Goal: Information Seeking & Learning: Learn about a topic

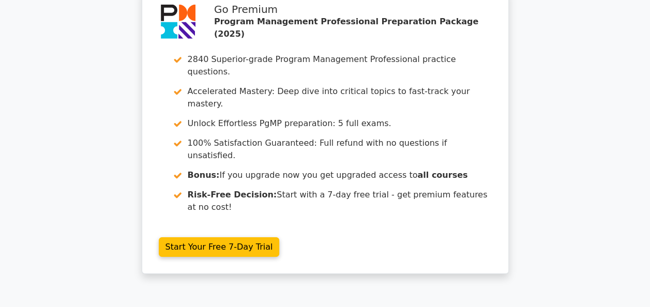
scroll to position [3388, 0]
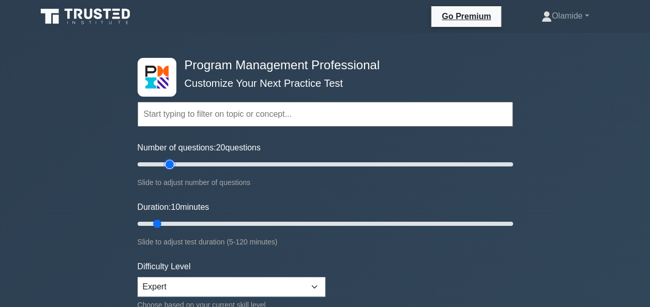
type input "20"
click at [167, 164] on input "Number of questions: 20 questions" at bounding box center [324, 164] width 375 height 12
click at [175, 220] on input "Duration: 15 minutes" at bounding box center [324, 224] width 375 height 12
type input "20"
click at [185, 221] on input "Duration: 20 minutes" at bounding box center [324, 224] width 375 height 12
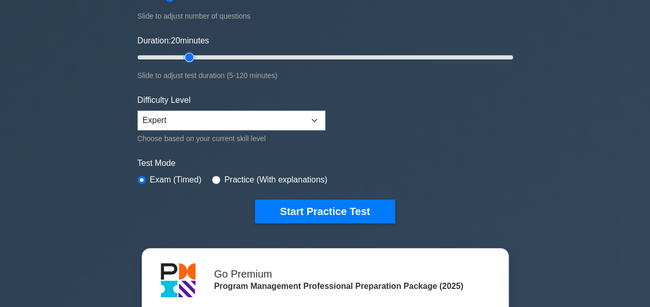
scroll to position [170, 0]
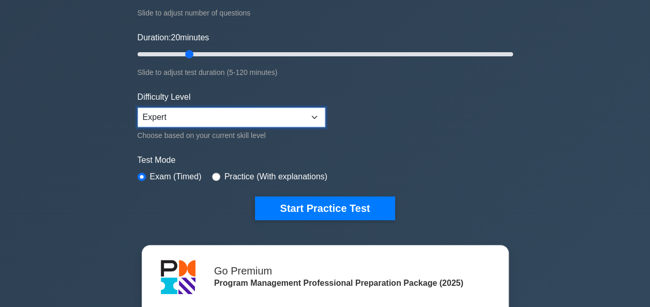
click at [316, 115] on select "Beginner Intermediate Expert" at bounding box center [231, 117] width 188 height 20
click at [137, 107] on select "Beginner Intermediate Expert" at bounding box center [231, 117] width 188 height 20
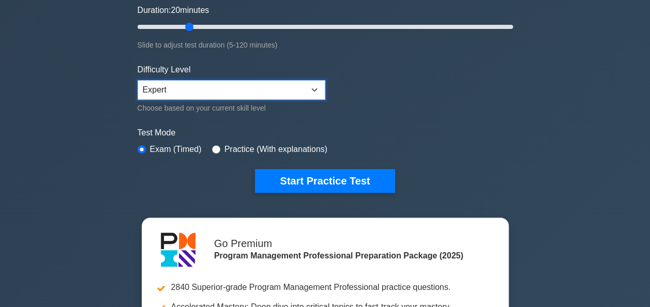
scroll to position [201, 0]
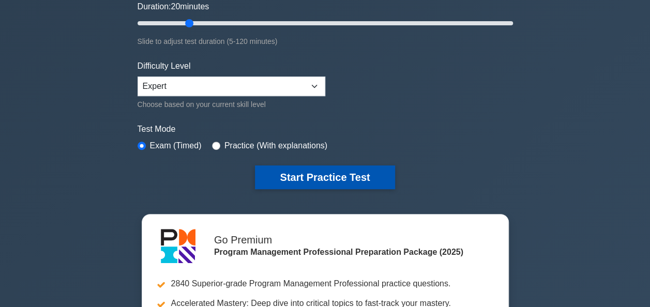
click at [357, 171] on button "Start Practice Test" at bounding box center [325, 177] width 140 height 24
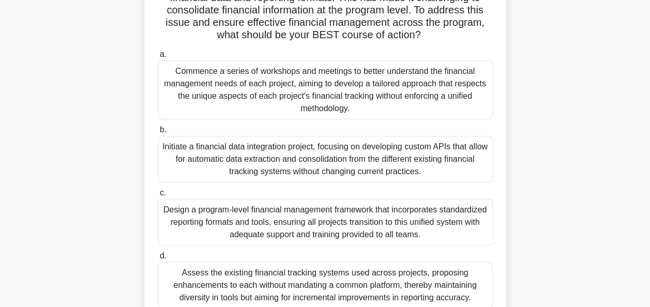
scroll to position [140, 0]
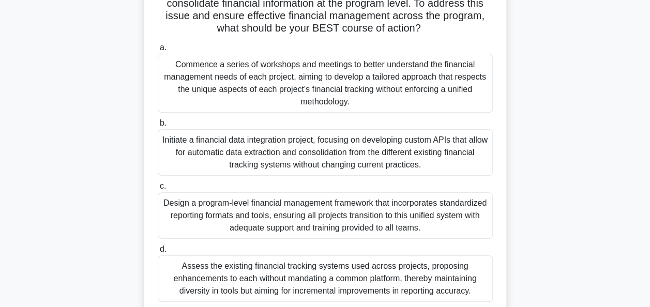
click at [418, 220] on div "Design a program-level financial management framework that incorporates standar…" at bounding box center [325, 215] width 335 height 47
click at [158, 190] on input "c. Design a program-level financial management framework that incorporates stan…" at bounding box center [158, 186] width 0 height 7
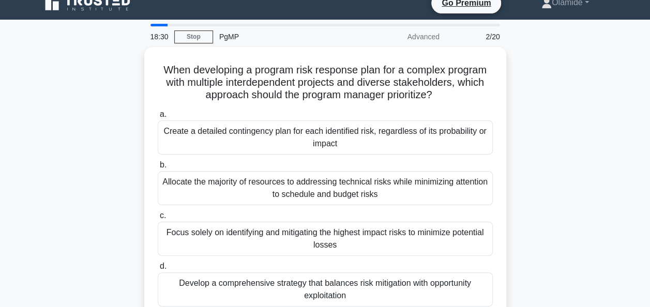
scroll to position [16, 0]
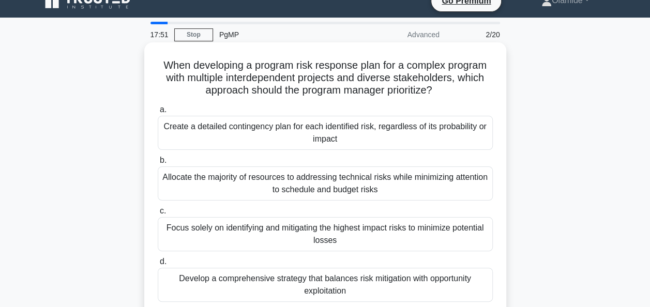
click at [433, 281] on div "Develop a comprehensive strategy that balances risk mitigation with opportunity…" at bounding box center [325, 285] width 335 height 34
click at [158, 265] on input "d. Develop a comprehensive strategy that balances risk mitigation with opportun…" at bounding box center [158, 261] width 0 height 7
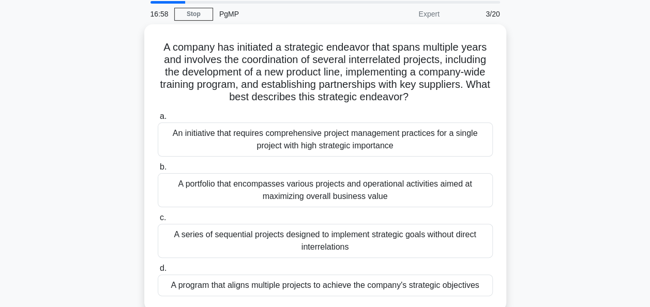
scroll to position [34, 0]
click at [437, 281] on div "A program that aligns multiple projects to achieve the company's strategic obje…" at bounding box center [325, 285] width 335 height 22
click at [158, 271] on input "d. A program that aligns multiple projects to achieve the company's strategic o…" at bounding box center [158, 268] width 0 height 7
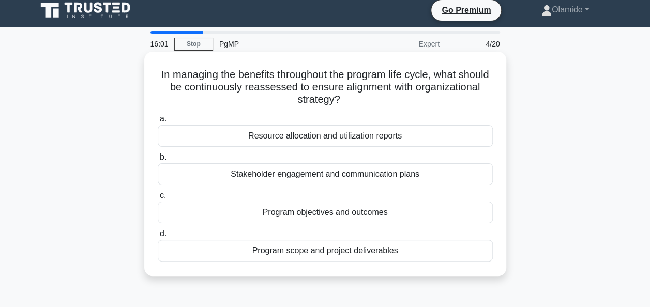
scroll to position [0, 0]
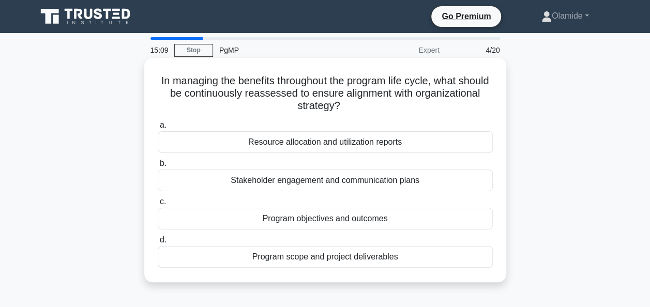
click at [302, 220] on div "Program objectives and outcomes" at bounding box center [325, 219] width 335 height 22
click at [158, 205] on input "c. Program objectives and outcomes" at bounding box center [158, 201] width 0 height 7
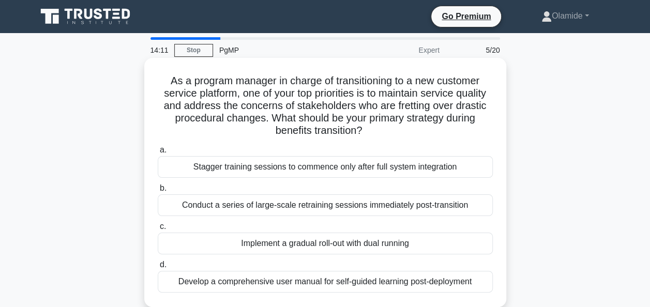
click at [269, 248] on div "Implement a gradual roll-out with dual running" at bounding box center [325, 244] width 335 height 22
click at [158, 230] on input "c. Implement a gradual roll-out with dual running" at bounding box center [158, 226] width 0 height 7
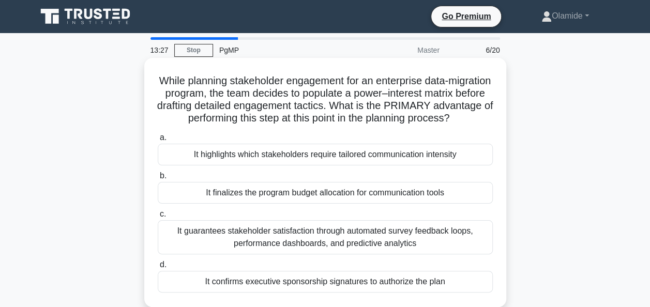
click at [439, 165] on div "It highlights which stakeholders require tailored communication intensity" at bounding box center [325, 155] width 335 height 22
click at [158, 141] on input "a. It highlights which stakeholders require tailored communication intensity" at bounding box center [158, 137] width 0 height 7
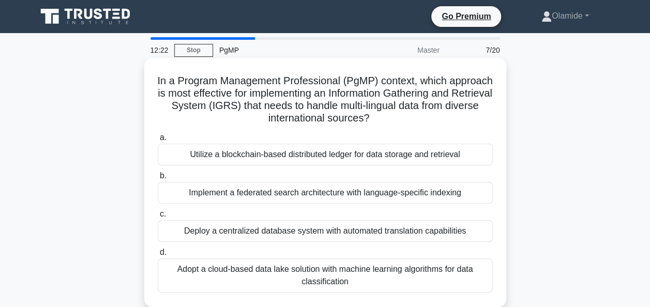
click at [338, 230] on div "Deploy a centralized database system with automated translation capabilities" at bounding box center [325, 231] width 335 height 22
click at [158, 218] on input "c. Deploy a centralized database system with automated translation capabilities" at bounding box center [158, 214] width 0 height 7
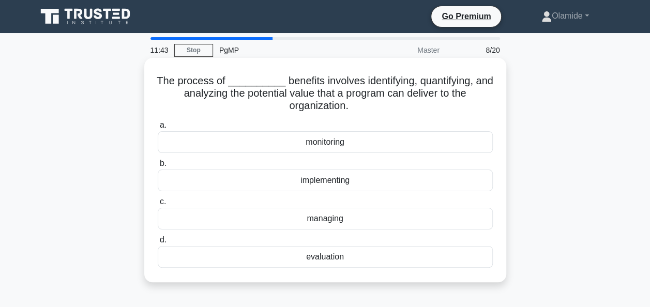
click at [340, 252] on div "evaluation" at bounding box center [325, 257] width 335 height 22
click at [158, 243] on input "d. evaluation" at bounding box center [158, 240] width 0 height 7
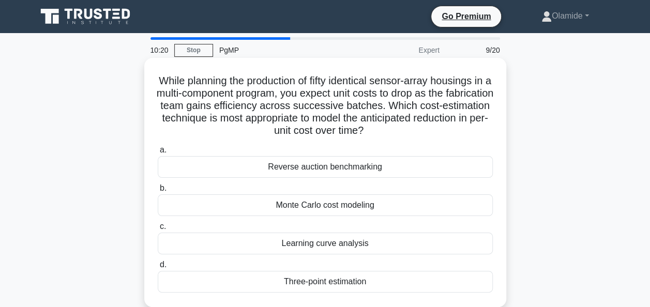
click at [313, 285] on div "Three-point estimation" at bounding box center [325, 282] width 335 height 22
click at [158, 268] on input "d. Three-point estimation" at bounding box center [158, 264] width 0 height 7
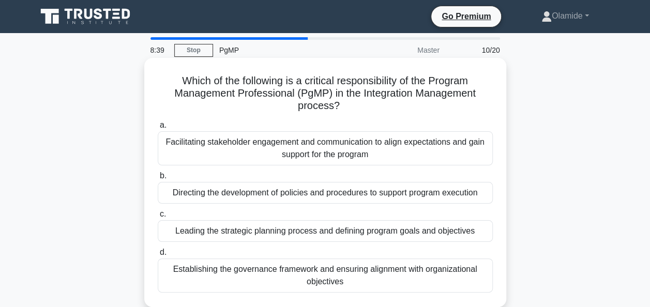
click at [426, 236] on div "Leading the strategic planning process and defining program goals and objectives" at bounding box center [325, 231] width 335 height 22
click at [158, 218] on input "c. Leading the strategic planning process and defining program goals and object…" at bounding box center [158, 214] width 0 height 7
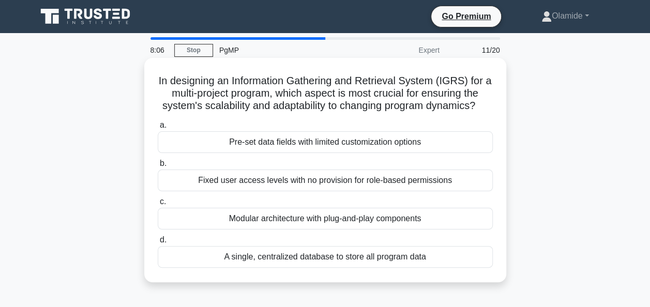
click at [432, 225] on div "Modular architecture with plug-and-play components" at bounding box center [325, 219] width 335 height 22
click at [158, 205] on input "c. Modular architecture with plug-and-play components" at bounding box center [158, 201] width 0 height 7
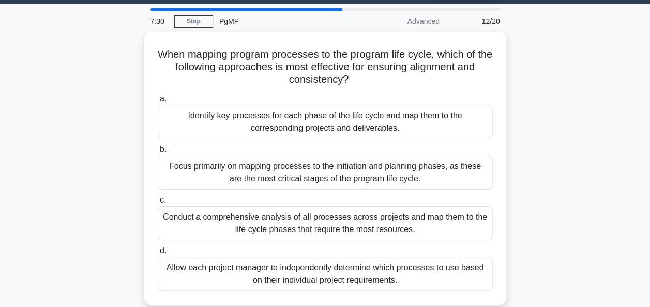
scroll to position [30, 0]
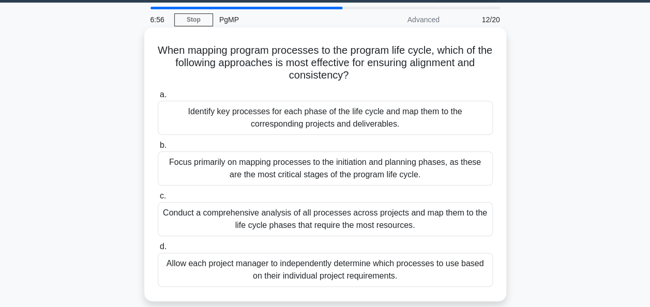
click at [438, 118] on div "Identify key processes for each phase of the life cycle and map them to the cor…" at bounding box center [325, 118] width 335 height 34
click at [158, 98] on input "a. Identify key processes for each phase of the life cycle and map them to the …" at bounding box center [158, 94] width 0 height 7
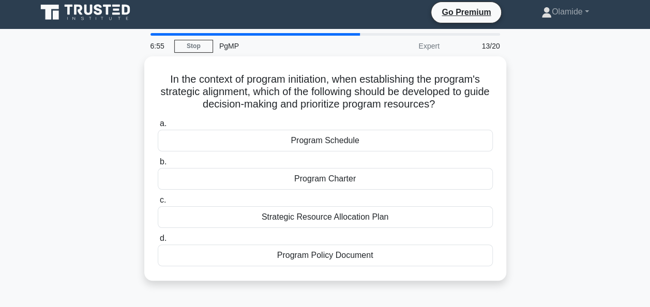
scroll to position [0, 0]
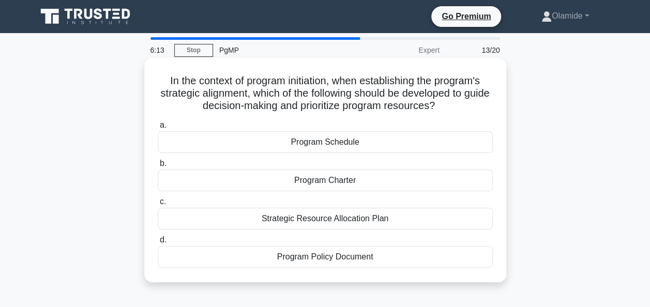
click at [343, 216] on div "Strategic Resource Allocation Plan" at bounding box center [325, 219] width 335 height 22
click at [158, 205] on input "c. Strategic Resource Allocation Plan" at bounding box center [158, 201] width 0 height 7
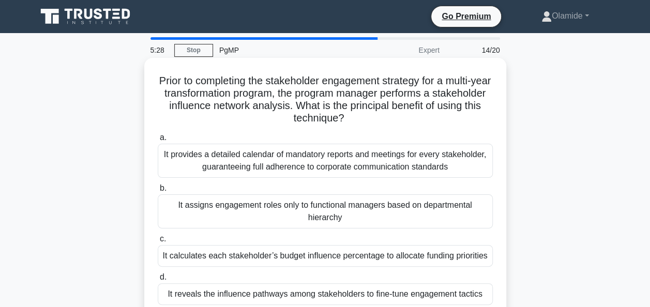
click at [462, 294] on div "It reveals the influence pathways among stakeholders to fine-tune engagement ta…" at bounding box center [325, 294] width 335 height 22
click at [158, 281] on input "d. It reveals the influence pathways among stakeholders to fine-tune engagement…" at bounding box center [158, 277] width 0 height 7
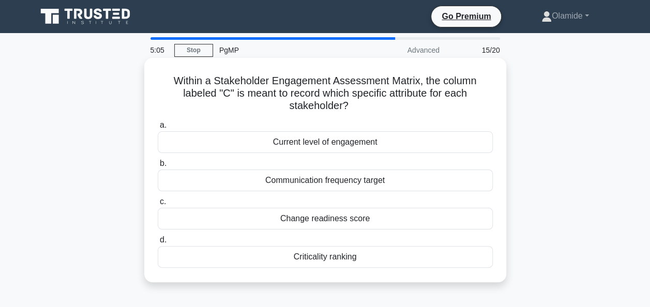
click at [305, 150] on div "Current level of engagement" at bounding box center [325, 142] width 335 height 22
click at [158, 129] on input "a. Current level of engagement" at bounding box center [158, 125] width 0 height 7
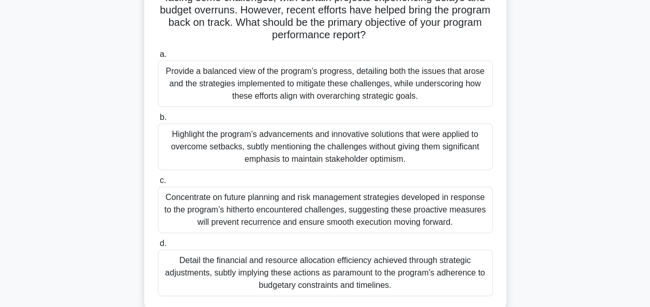
scroll to position [117, 0]
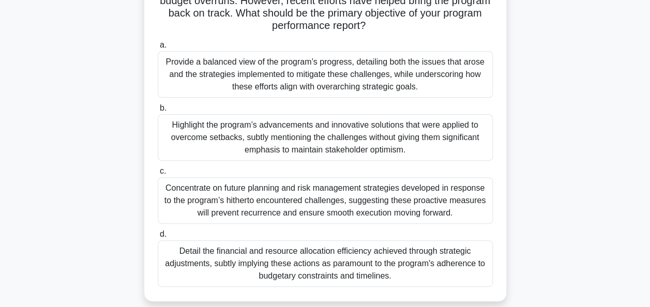
click at [419, 64] on div "Provide a balanced view of the program’s progress, detailing both the issues th…" at bounding box center [325, 74] width 335 height 47
click at [158, 49] on input "a. Provide a balanced view of the program’s progress, detailing both the issues…" at bounding box center [158, 45] width 0 height 7
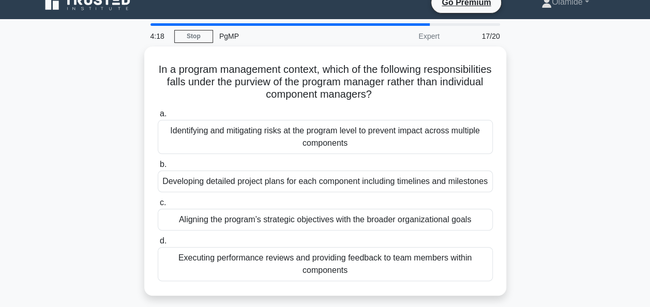
scroll to position [0, 0]
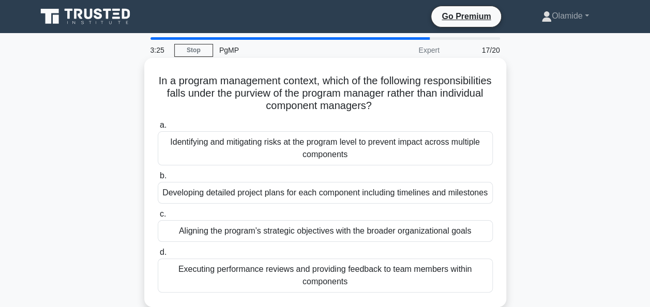
click at [440, 242] on div "Aligning the program’s strategic objectives with the broader organizational goa…" at bounding box center [325, 231] width 335 height 22
click at [158, 218] on input "c. Aligning the program’s strategic objectives with the broader organizational …" at bounding box center [158, 214] width 0 height 7
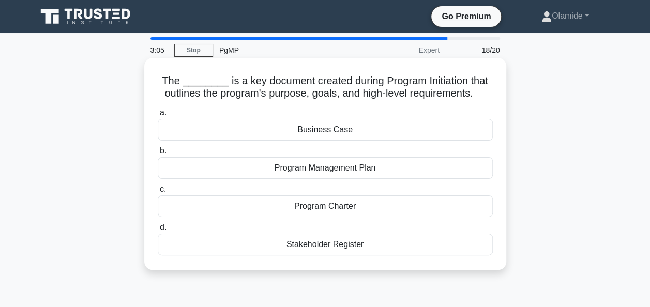
click at [371, 208] on div "Program Charter" at bounding box center [325, 206] width 335 height 22
click at [158, 193] on input "c. Program Charter" at bounding box center [158, 189] width 0 height 7
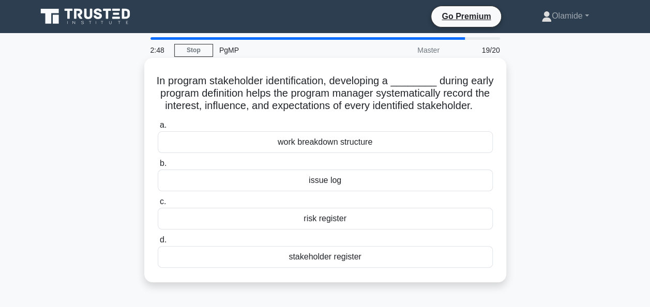
click at [357, 268] on div "stakeholder register" at bounding box center [325, 257] width 335 height 22
click at [158, 243] on input "d. stakeholder register" at bounding box center [158, 240] width 0 height 7
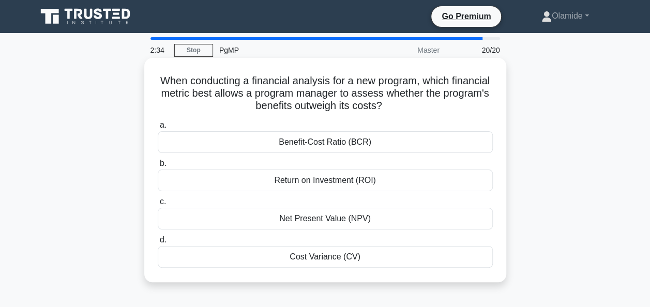
click at [343, 223] on div "Net Present Value (NPV)" at bounding box center [325, 219] width 335 height 22
click at [158, 205] on input "c. Net Present Value (NPV)" at bounding box center [158, 201] width 0 height 7
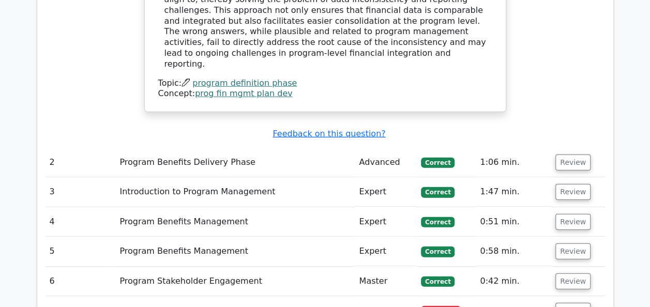
scroll to position [1399, 0]
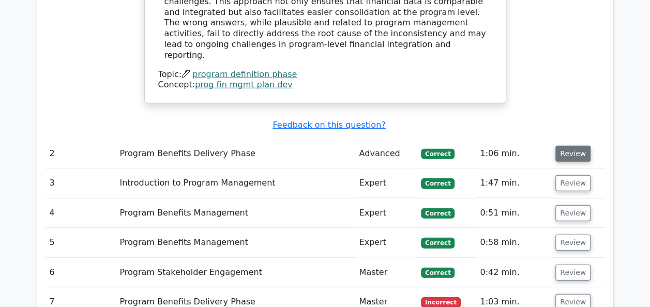
click at [576, 146] on button "Review" at bounding box center [572, 154] width 35 height 16
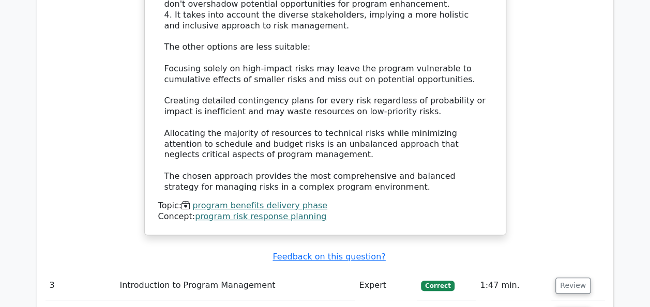
scroll to position [1999, 0]
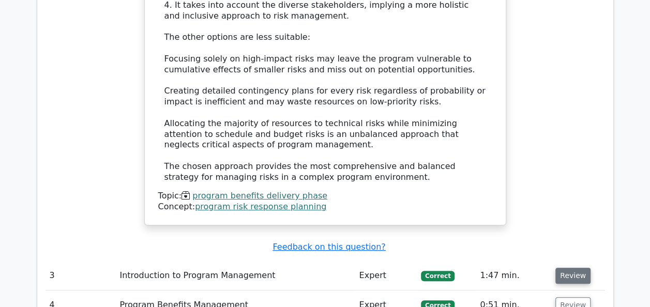
click at [572, 268] on button "Review" at bounding box center [572, 276] width 35 height 16
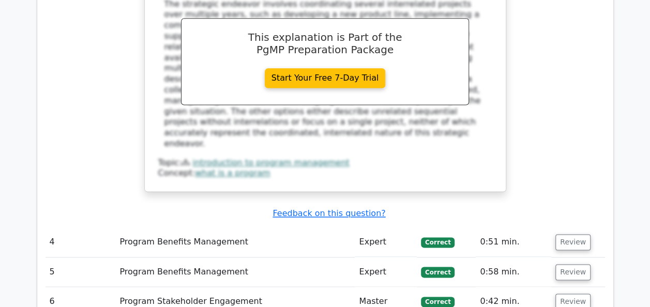
scroll to position [2619, 0]
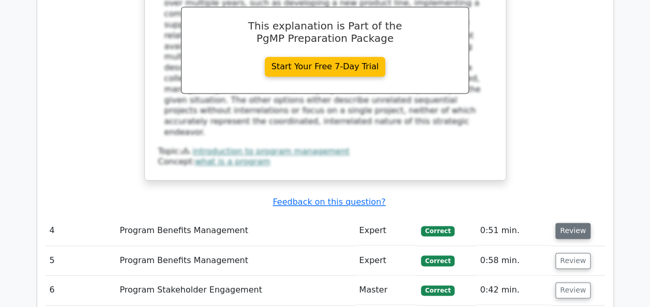
click at [564, 223] on button "Review" at bounding box center [572, 231] width 35 height 16
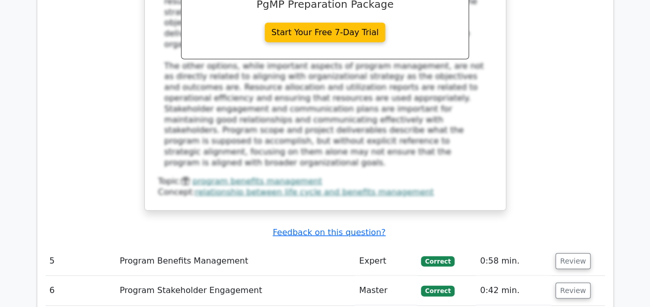
scroll to position [3175, 0]
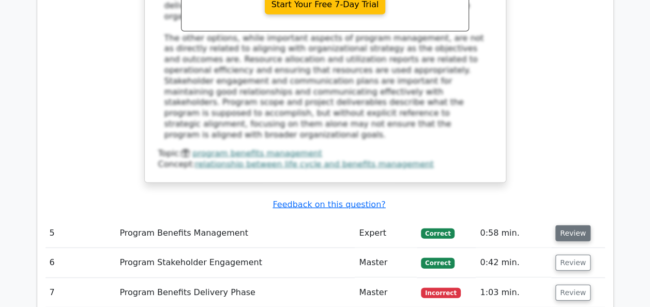
click at [568, 225] on button "Review" at bounding box center [572, 233] width 35 height 16
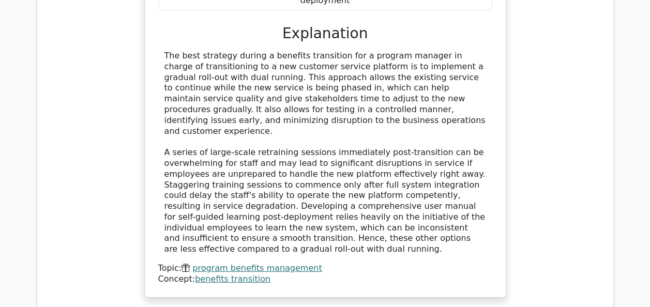
scroll to position [3682, 0]
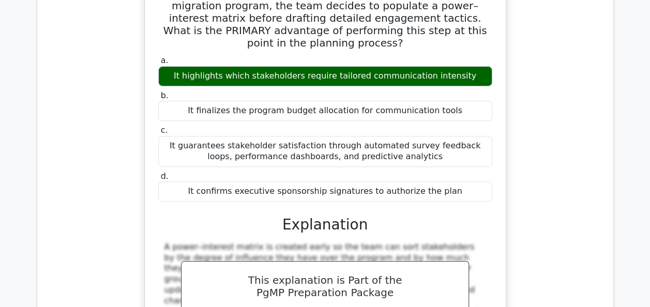
scroll to position [4126, 0]
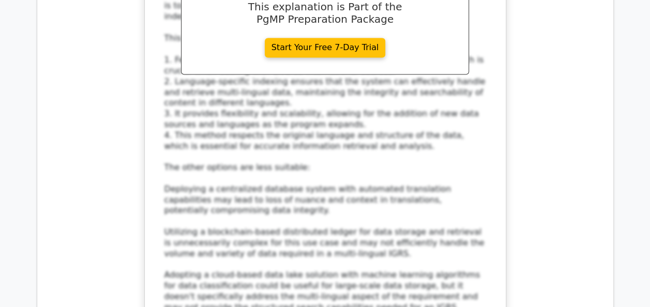
scroll to position [4825, 0]
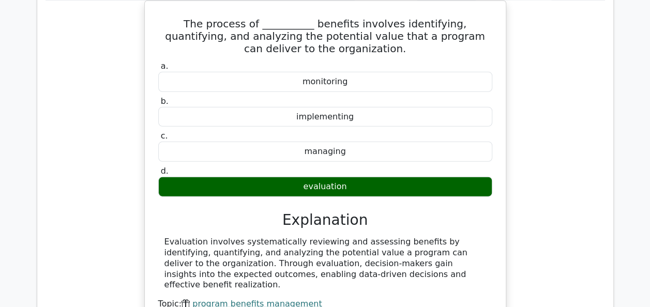
scroll to position [5261, 0]
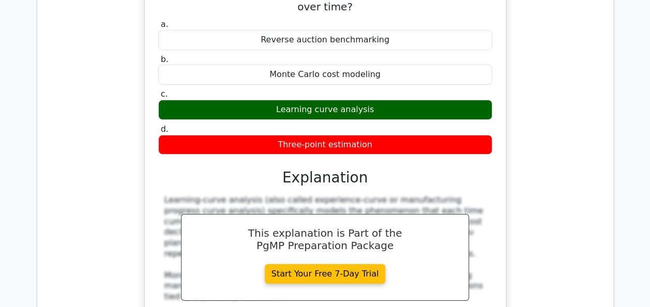
scroll to position [5736, 0]
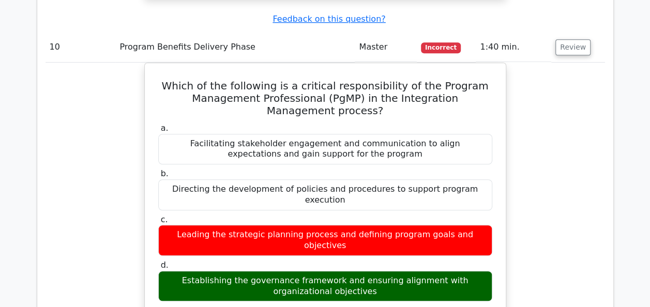
scroll to position [6191, 0]
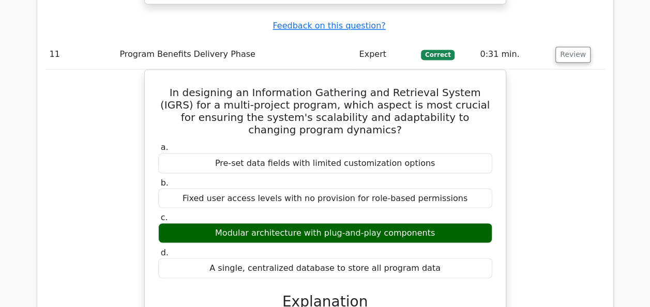
scroll to position [6666, 0]
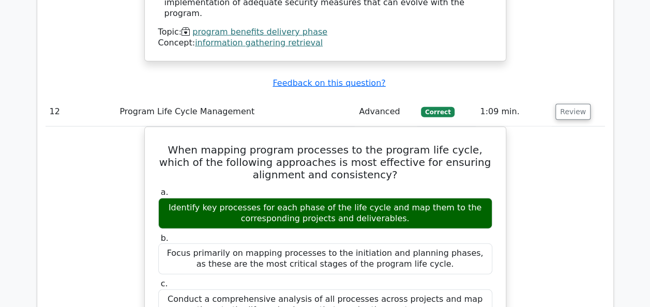
scroll to position [7197, 0]
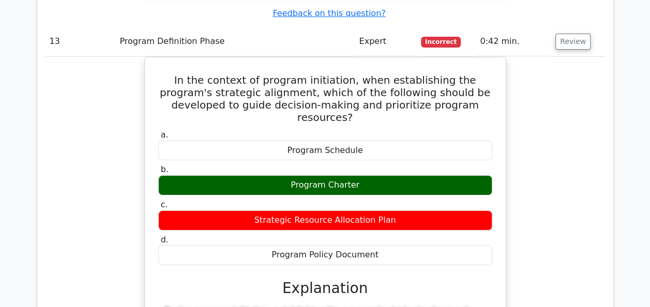
scroll to position [7796, 0]
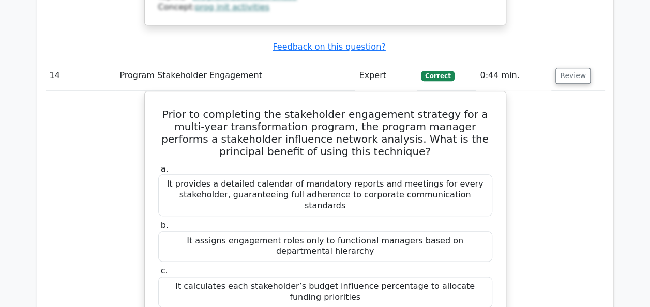
scroll to position [8326, 0]
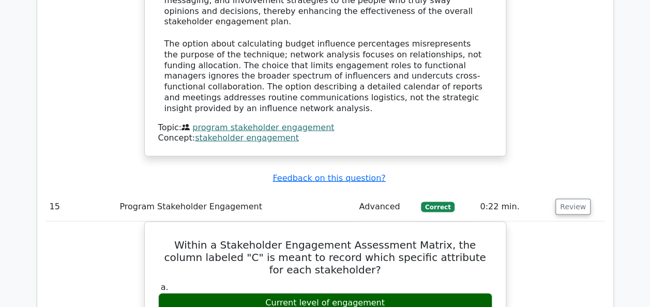
scroll to position [8754, 0]
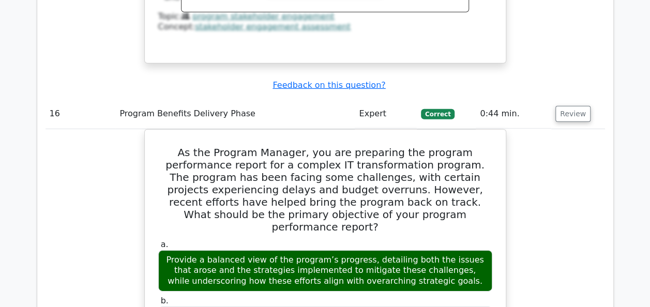
scroll to position [9319, 0]
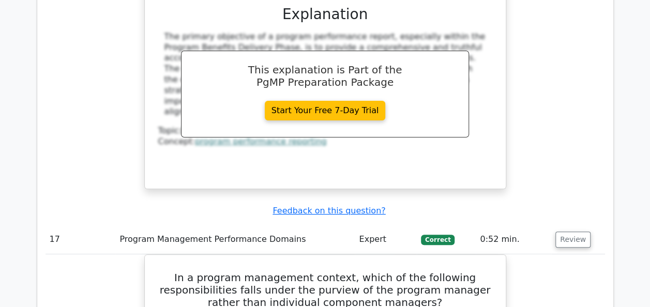
scroll to position [9773, 0]
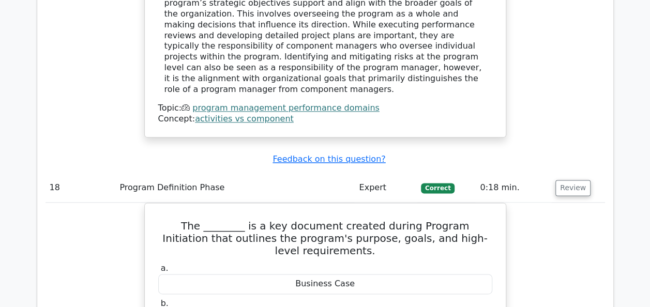
scroll to position [10332, 0]
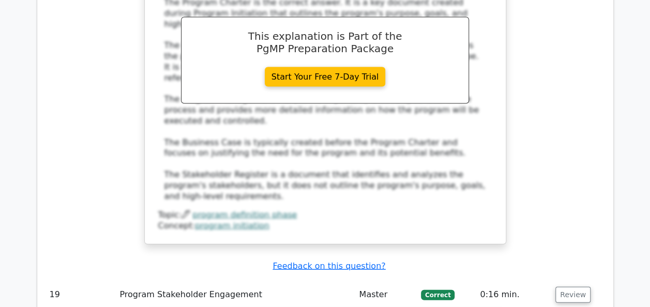
scroll to position [10759, 0]
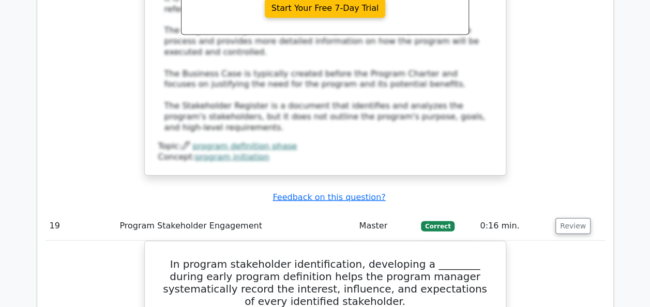
scroll to position [10842, 0]
